Goal: Information Seeking & Learning: Learn about a topic

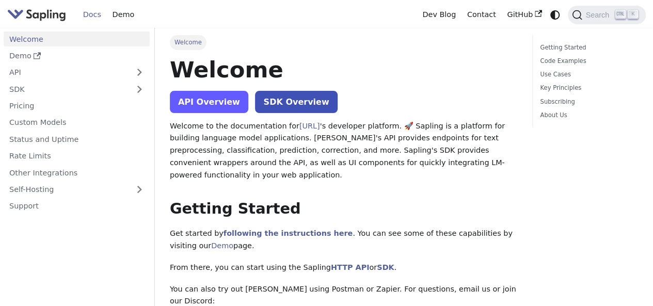
click at [199, 97] on link "API Overview" at bounding box center [209, 102] width 78 height 22
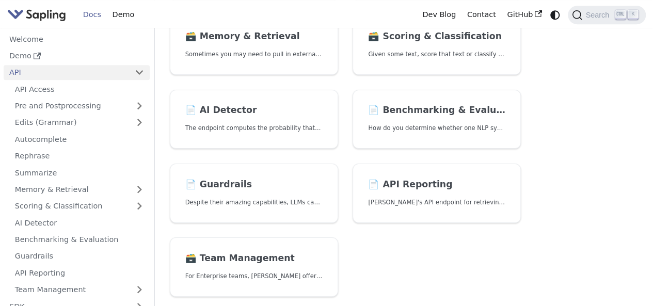
scroll to position [329, 0]
click at [233, 123] on p "The endpoint computes the probability that a piece of text is AI-generated," at bounding box center [253, 128] width 137 height 10
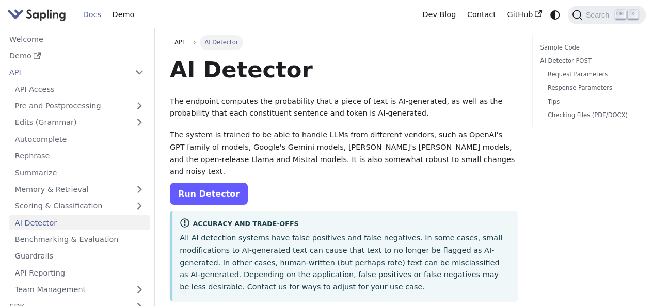
click at [209, 187] on link "Run Detector" at bounding box center [209, 194] width 78 height 22
